Goal: Task Accomplishment & Management: Use online tool/utility

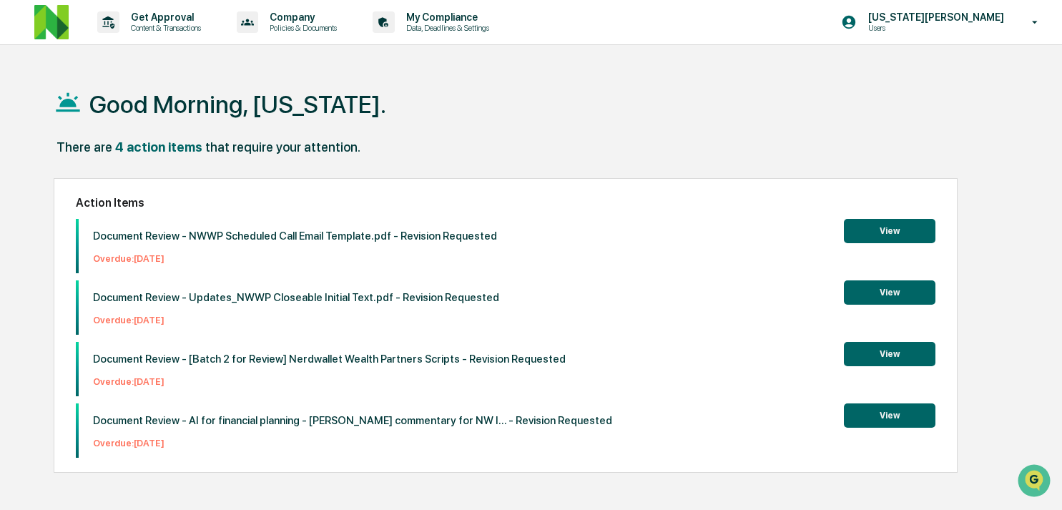
click at [235, 235] on p "Document Review - NWWP Scheduled Call Email Template.pdf - Revision Requested" at bounding box center [295, 236] width 404 height 13
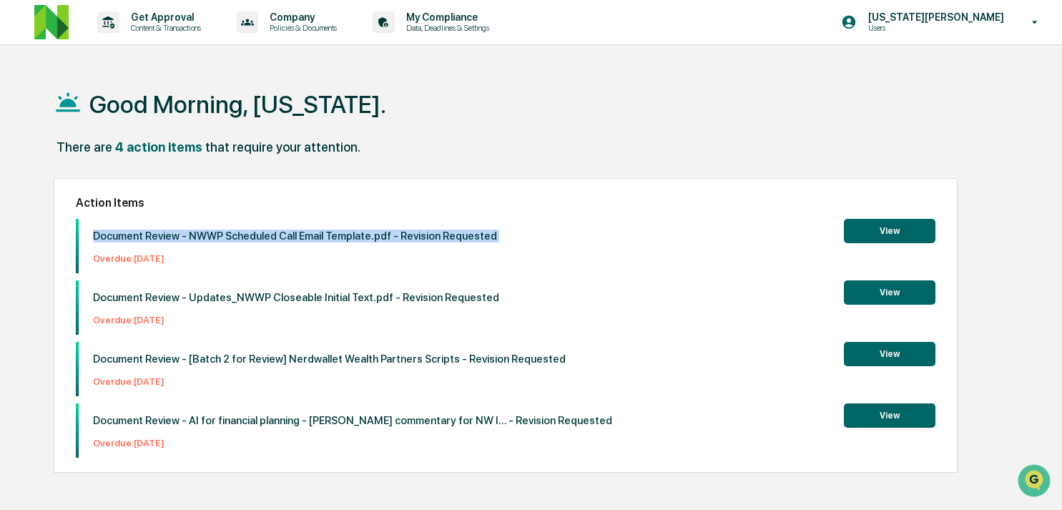
click at [235, 235] on p "Document Review - NWWP Scheduled Call Email Template.pdf - Revision Requested" at bounding box center [295, 236] width 404 height 13
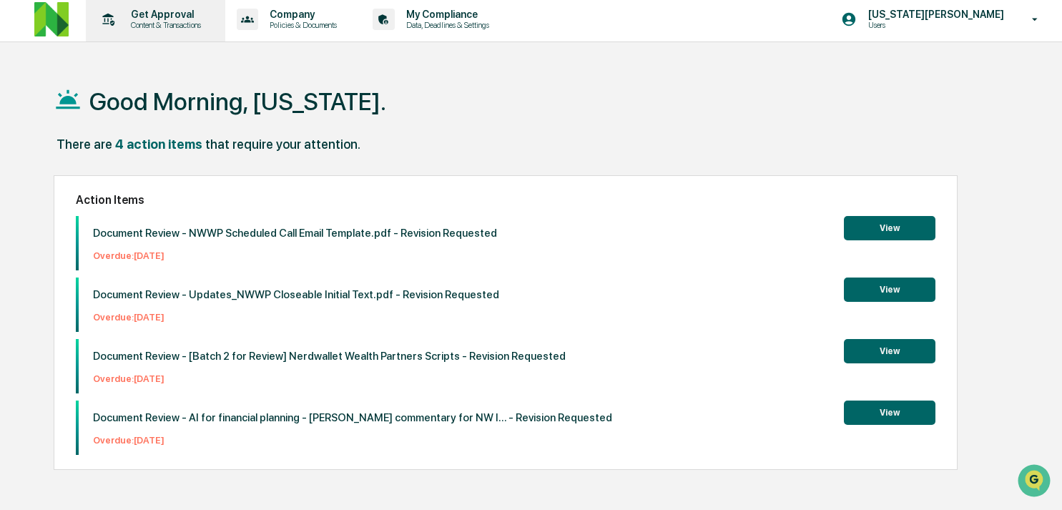
click at [167, 16] on p "Get Approval" at bounding box center [163, 14] width 89 height 11
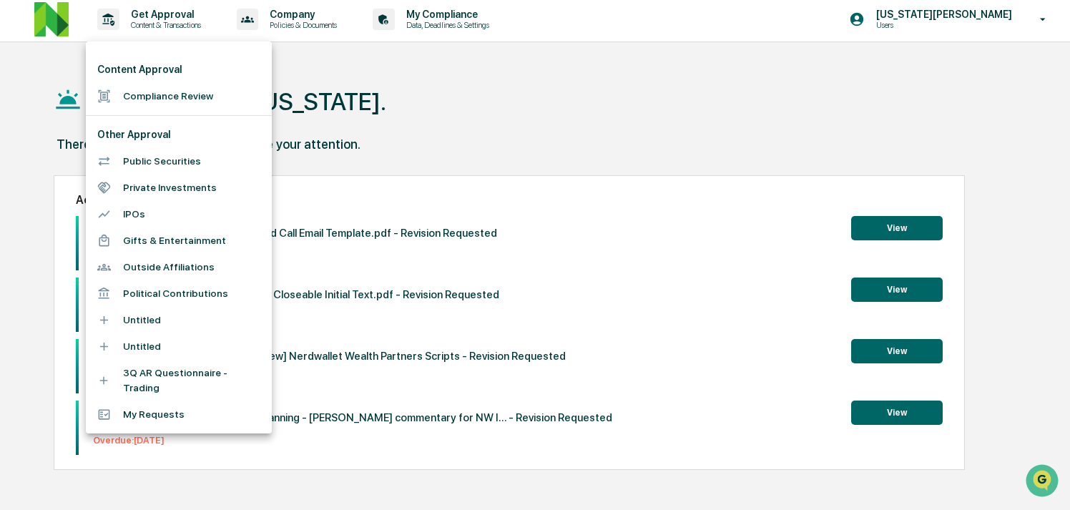
click at [173, 95] on li "Compliance Review" at bounding box center [179, 96] width 186 height 26
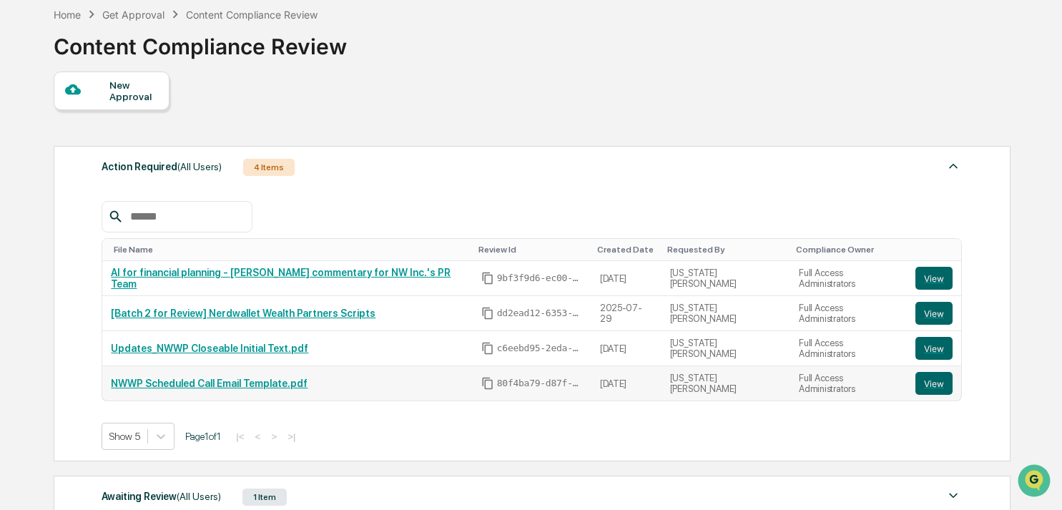
scroll to position [300, 0]
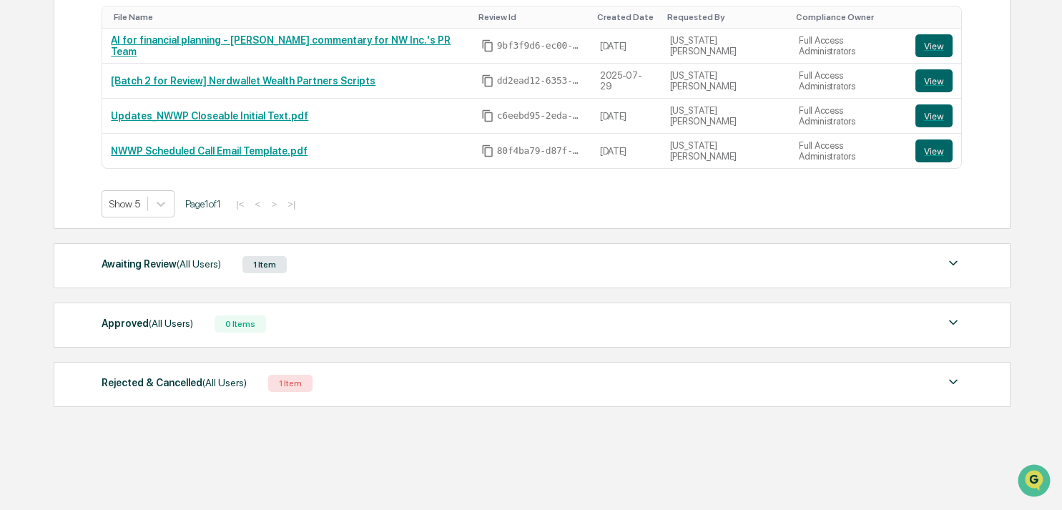
click at [207, 254] on div "Awaiting Review (All Users) 1 Item File Name Review Id Created Date Requested B…" at bounding box center [532, 265] width 957 height 45
click at [206, 259] on span "(All Users)" at bounding box center [199, 263] width 44 height 11
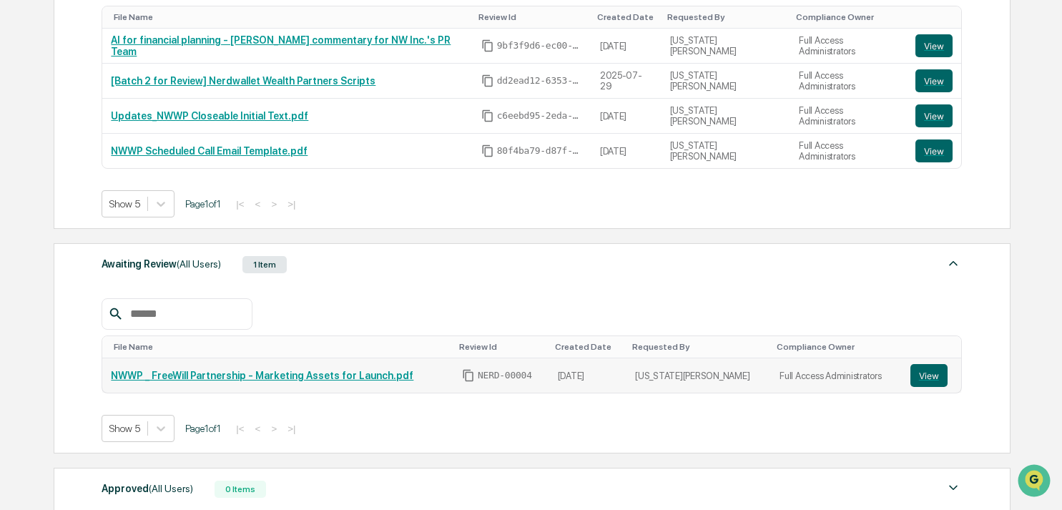
click at [222, 372] on link "NWWP _ FreeWill Partnership - Marketing Assets for Launch.pdf" at bounding box center [262, 375] width 303 height 11
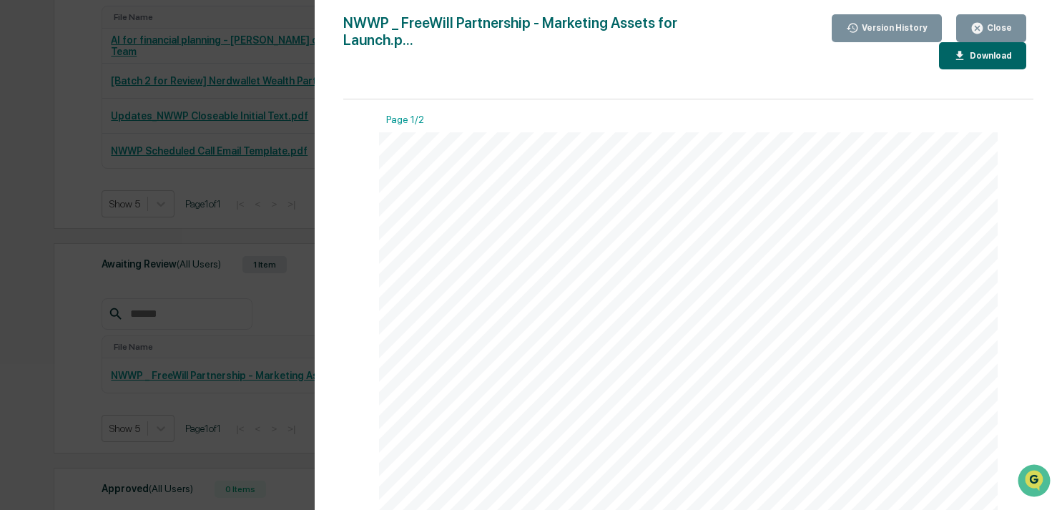
click at [984, 36] on button "Close" at bounding box center [991, 28] width 70 height 28
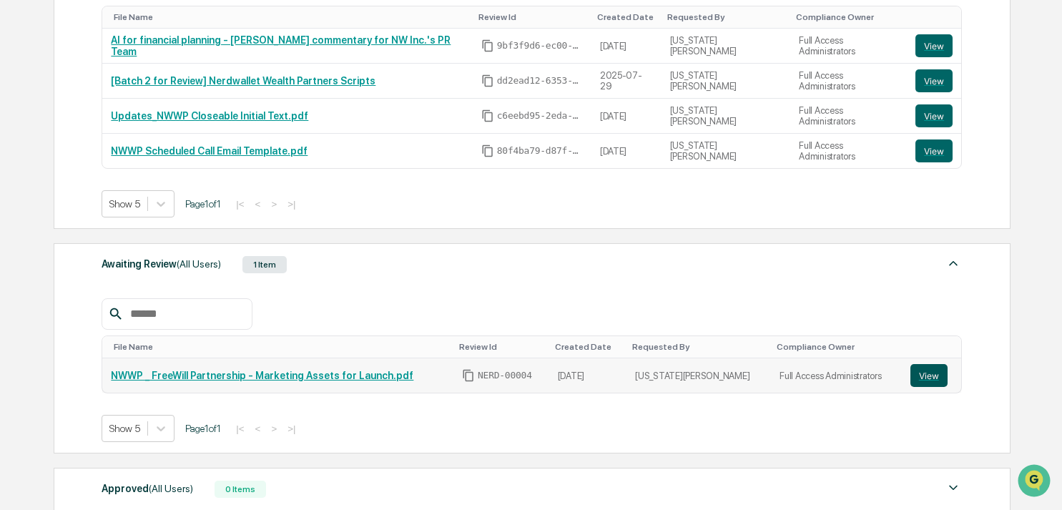
click at [934, 378] on button "View" at bounding box center [928, 375] width 37 height 23
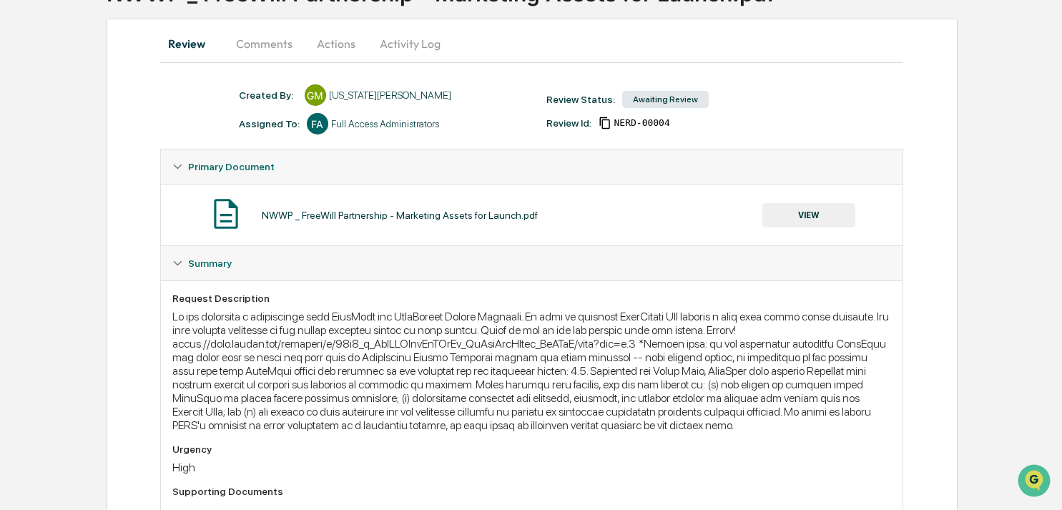
scroll to position [47, 0]
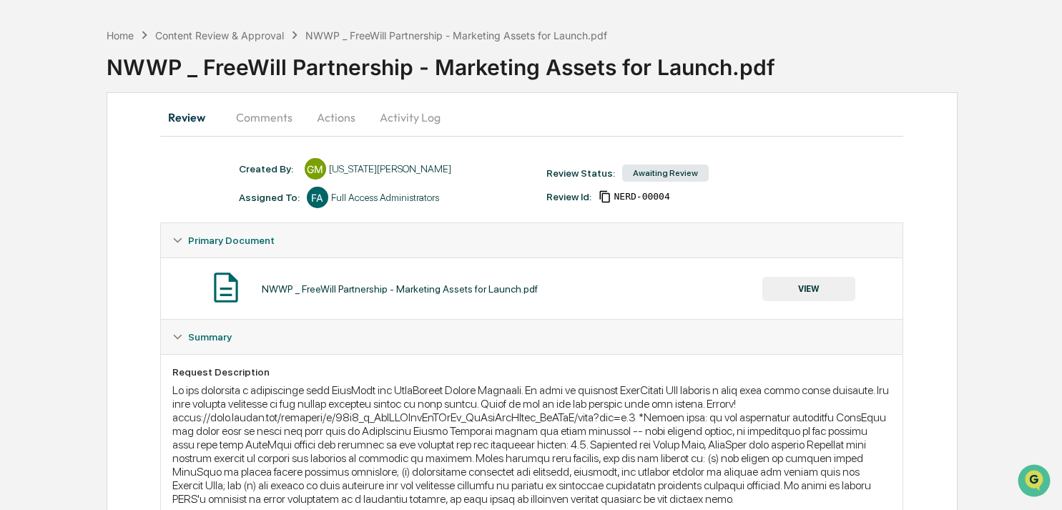
click at [270, 114] on button "Comments" at bounding box center [264, 117] width 79 height 34
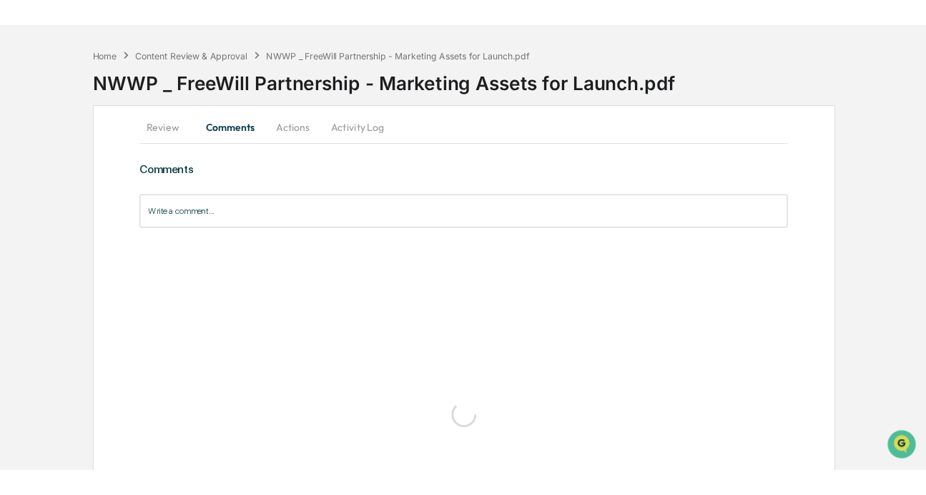
scroll to position [0, 0]
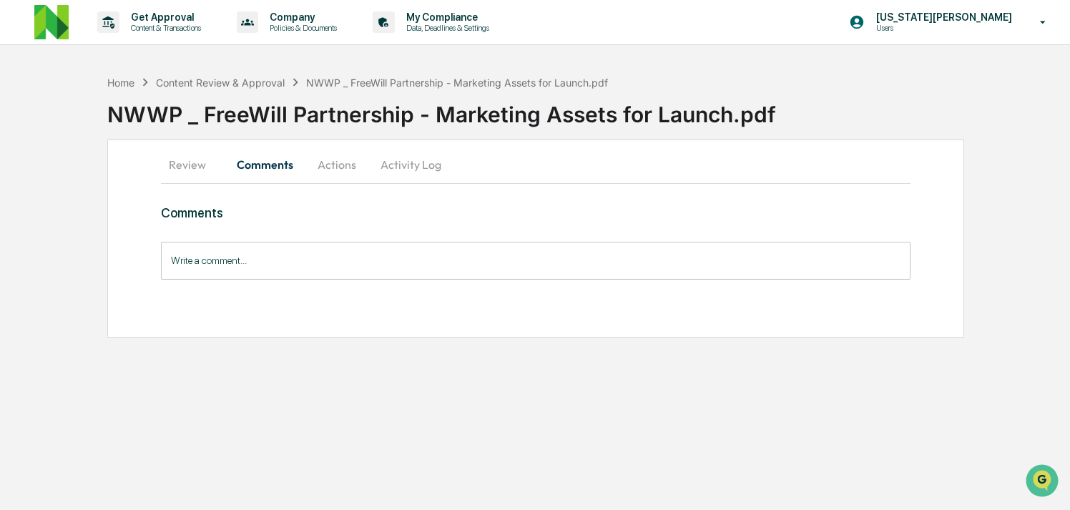
click at [313, 264] on input "Write a comment..." at bounding box center [535, 261] width 749 height 38
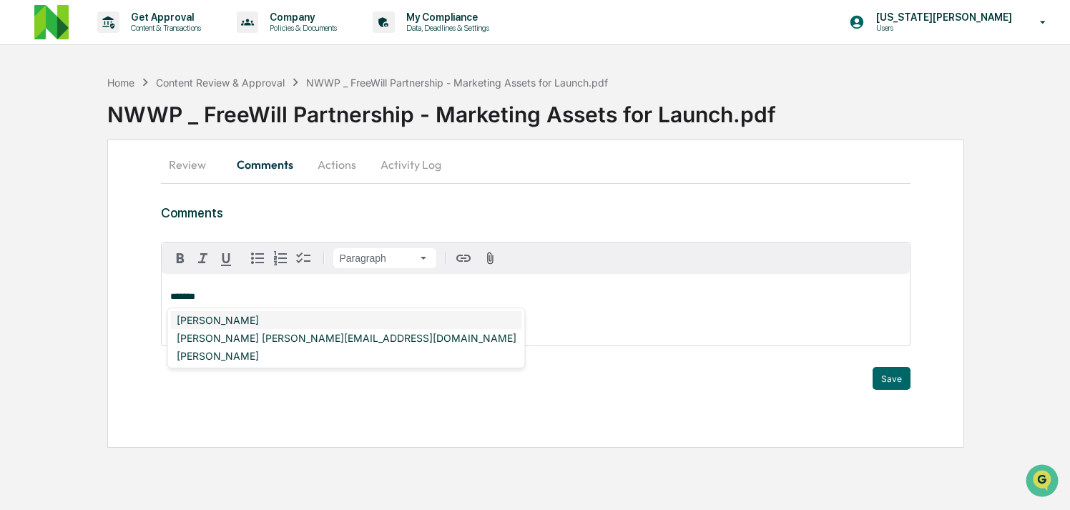
click at [312, 322] on div "Neshie Tiwari" at bounding box center [346, 320] width 351 height 18
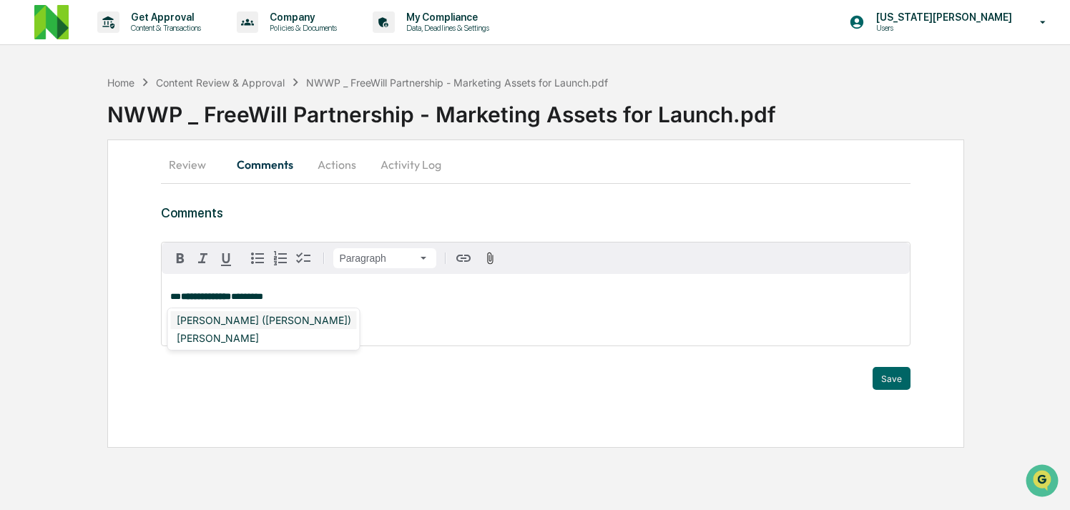
click at [285, 326] on div "DeeAnn Mays (Dempsey)" at bounding box center [264, 320] width 186 height 18
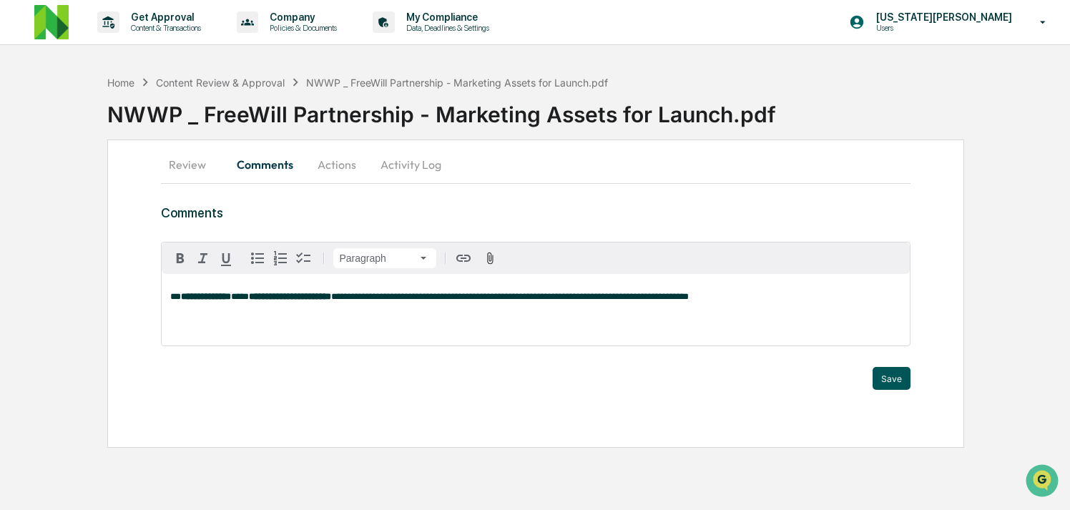
click at [894, 370] on button "Save" at bounding box center [892, 378] width 38 height 23
